Goal: Check status

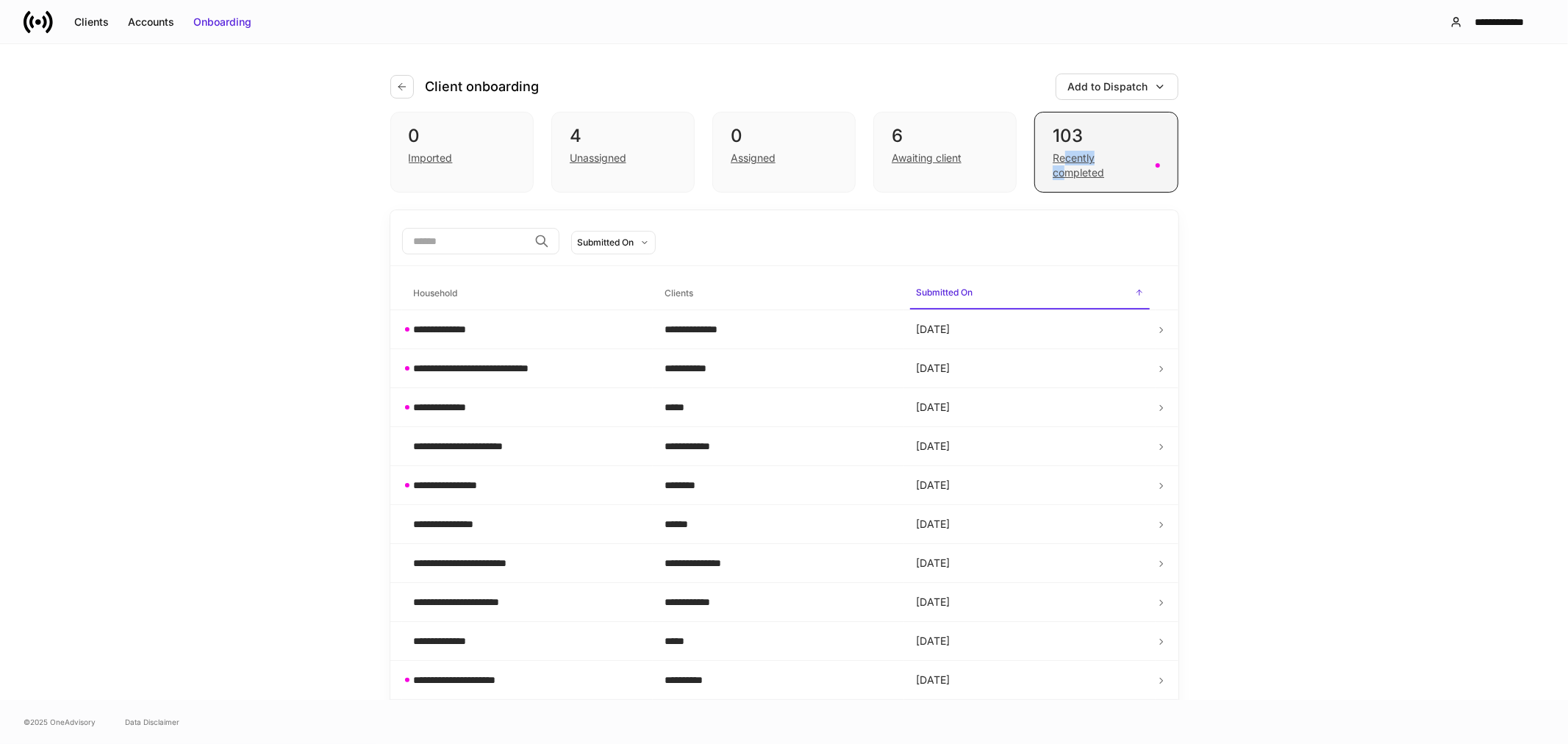
click at [1062, 166] on div "Recently completed" at bounding box center [1099, 165] width 93 height 29
click at [1089, 171] on div "Recently completed" at bounding box center [1099, 165] width 93 height 29
click at [942, 159] on div "Awaiting client" at bounding box center [927, 157] width 70 height 15
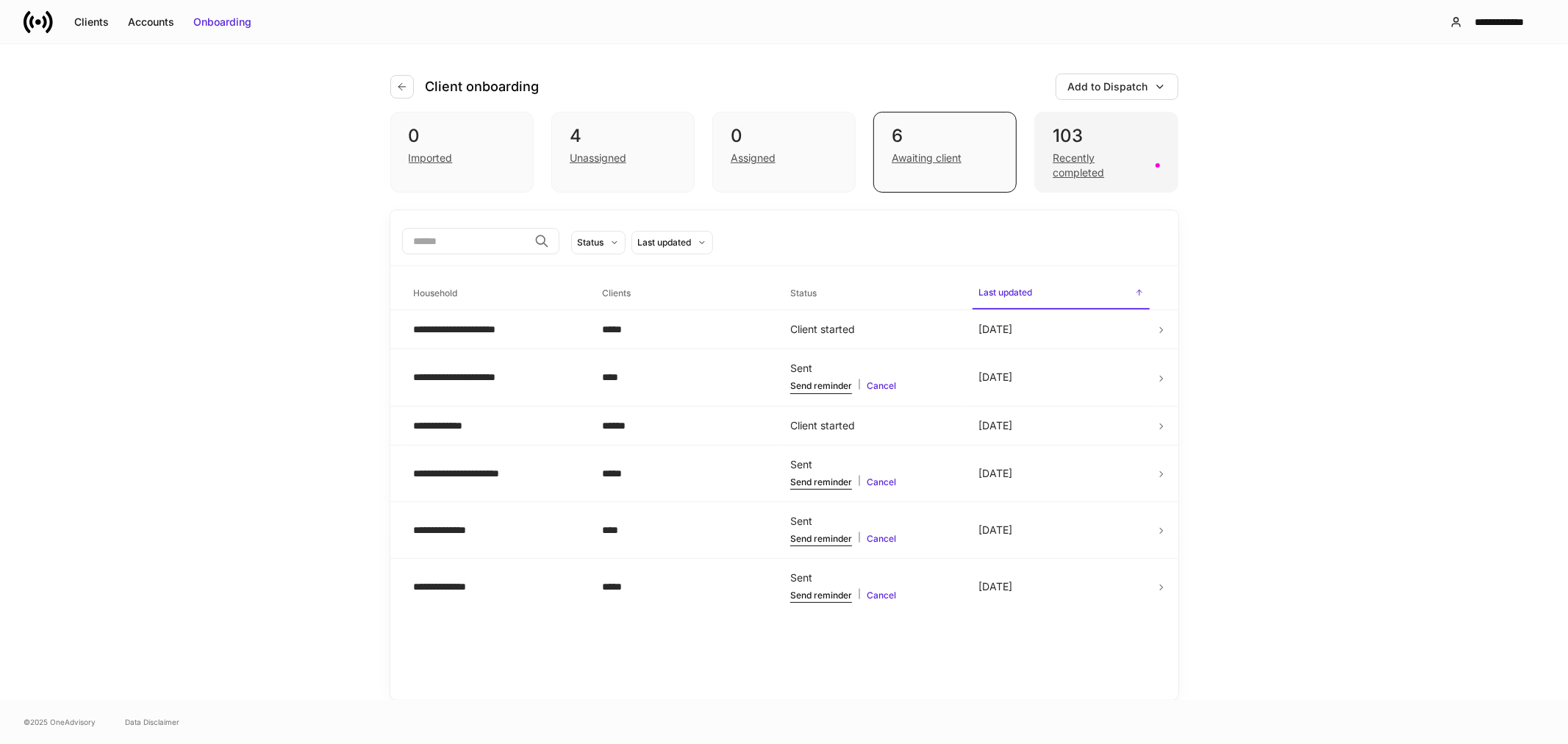
click at [1075, 171] on div "Recently completed" at bounding box center [1099, 165] width 93 height 29
